Goal: Transaction & Acquisition: Download file/media

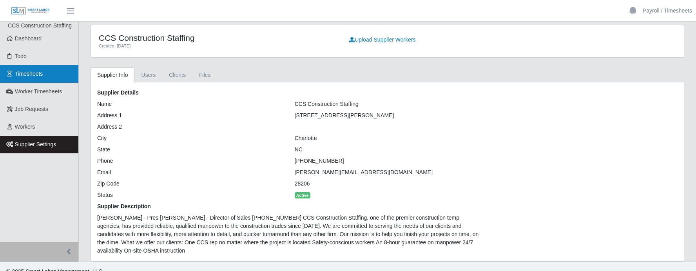
click at [29, 79] on link "Timesheets" at bounding box center [39, 74] width 78 height 18
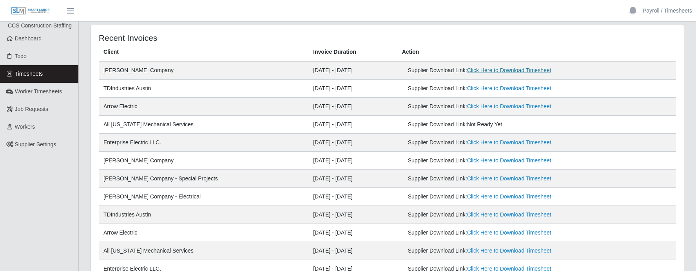
click at [485, 69] on link "Click Here to Download Timesheet" at bounding box center [509, 70] width 84 height 6
click at [522, 88] on link "Click Here to Download Timesheet" at bounding box center [509, 88] width 84 height 6
click at [457, 18] on header "Payroll / Timesheets Account Settings Logout" at bounding box center [348, 11] width 696 height 22
click at [490, 108] on link "Click Here to Download Timesheet" at bounding box center [509, 106] width 84 height 6
drag, startPoint x: 500, startPoint y: 127, endPoint x: 479, endPoint y: 120, distance: 22.6
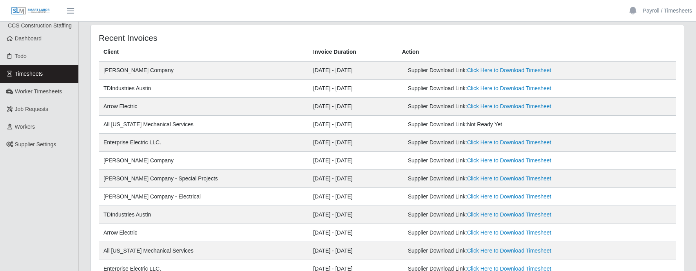
click at [500, 127] on div "Supplier Download Link: Not Ready Yet" at bounding box center [492, 124] width 168 height 8
drag, startPoint x: 494, startPoint y: 125, endPoint x: 391, endPoint y: 125, distance: 102.7
click at [408, 128] on div "Supplier Download Link: Not Ready Yet" at bounding box center [492, 124] width 168 height 8
copy div "Supplier Download Link: Not Ready Yet"
click at [182, 70] on td "[PERSON_NAME] Company" at bounding box center [204, 70] width 210 height 18
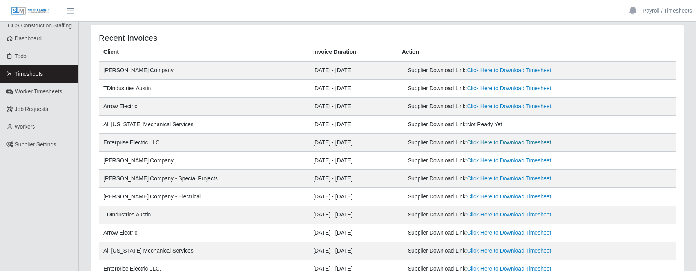
click at [486, 145] on link "Click Here to Download Timesheet" at bounding box center [509, 142] width 84 height 6
